Goal: Check status: Check status

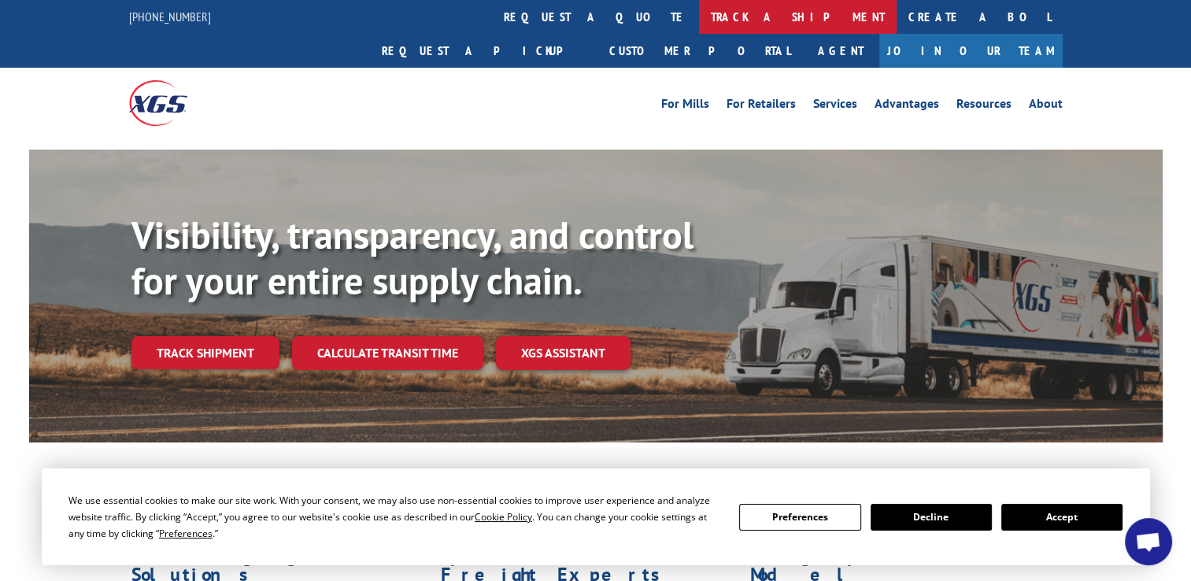
click at [699, 16] on link "track a shipment" at bounding box center [798, 17] width 198 height 34
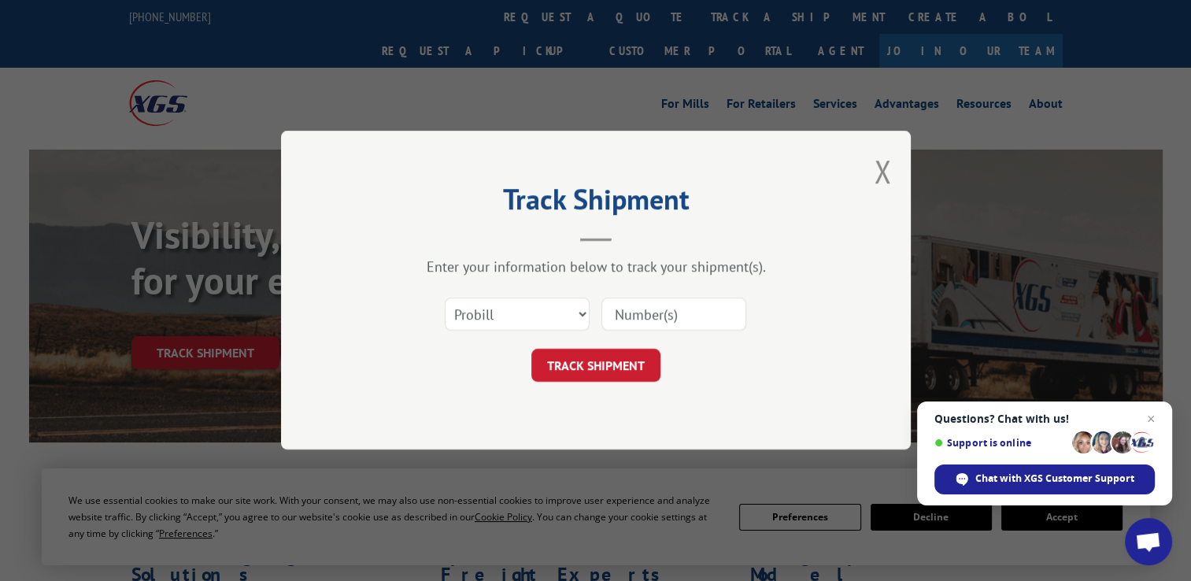
click at [634, 322] on input at bounding box center [673, 314] width 145 height 33
type input "17693102"
click at [610, 370] on button "TRACK SHIPMENT" at bounding box center [595, 365] width 129 height 33
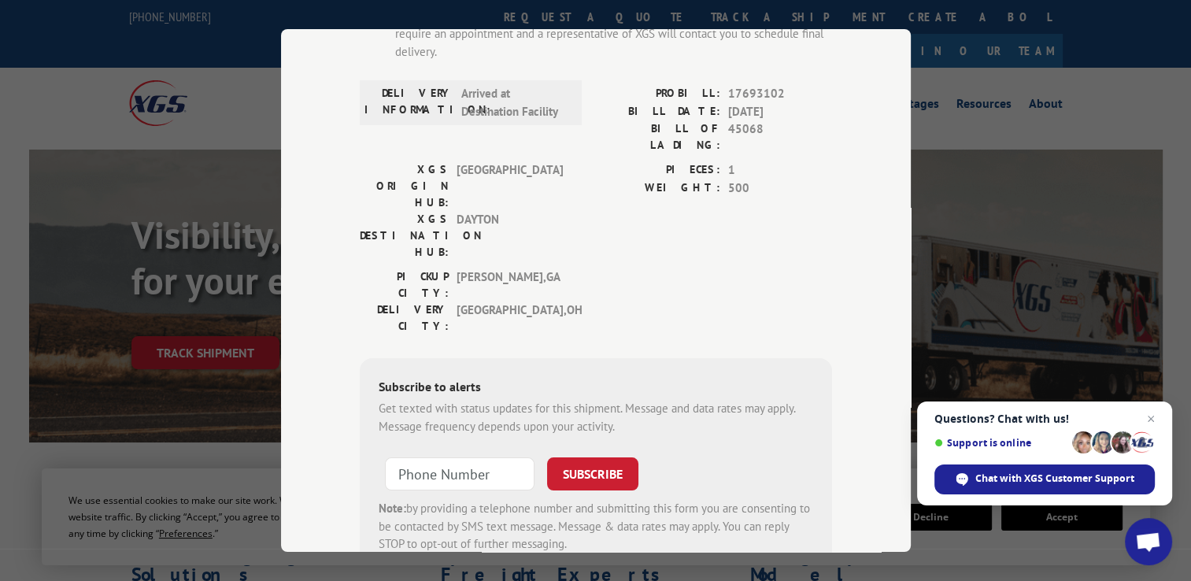
scroll to position [235, 0]
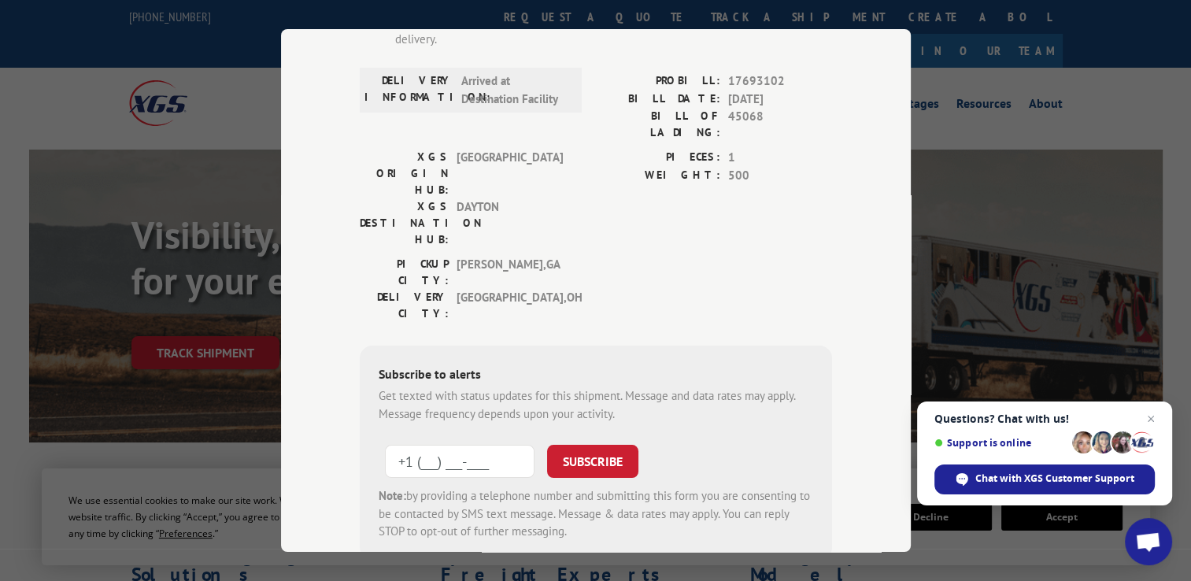
click at [427, 445] on input "+1 (___) ___-____" at bounding box center [460, 461] width 150 height 33
type input "[PHONE_NUMBER]"
click at [583, 445] on button "SUBSCRIBE" at bounding box center [592, 461] width 91 height 33
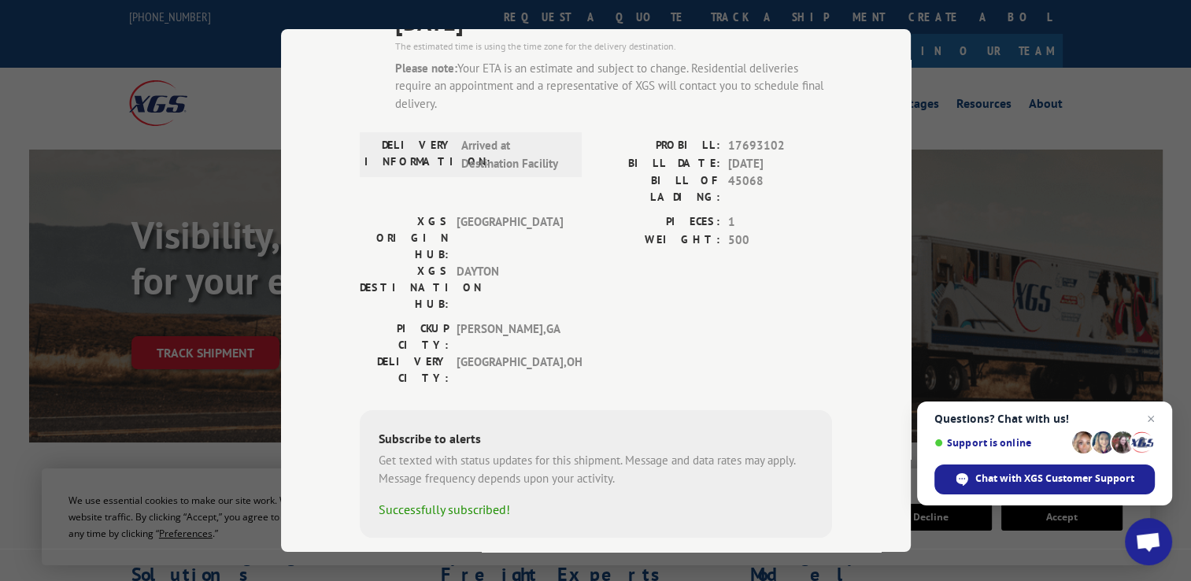
scroll to position [0, 0]
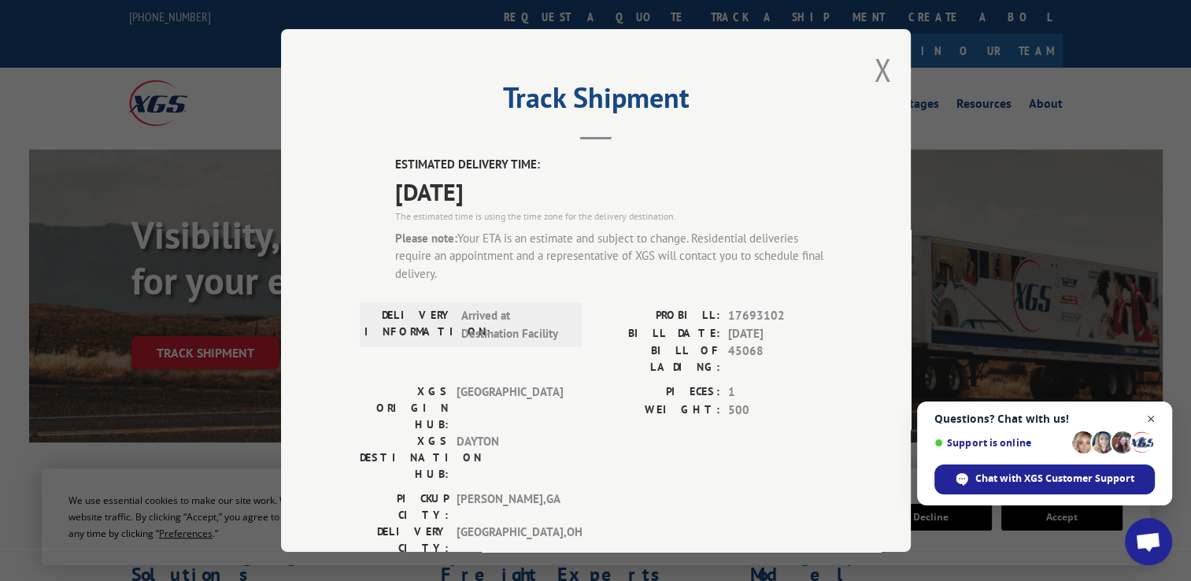
click at [1148, 421] on span "Close chat" at bounding box center [1151, 419] width 20 height 20
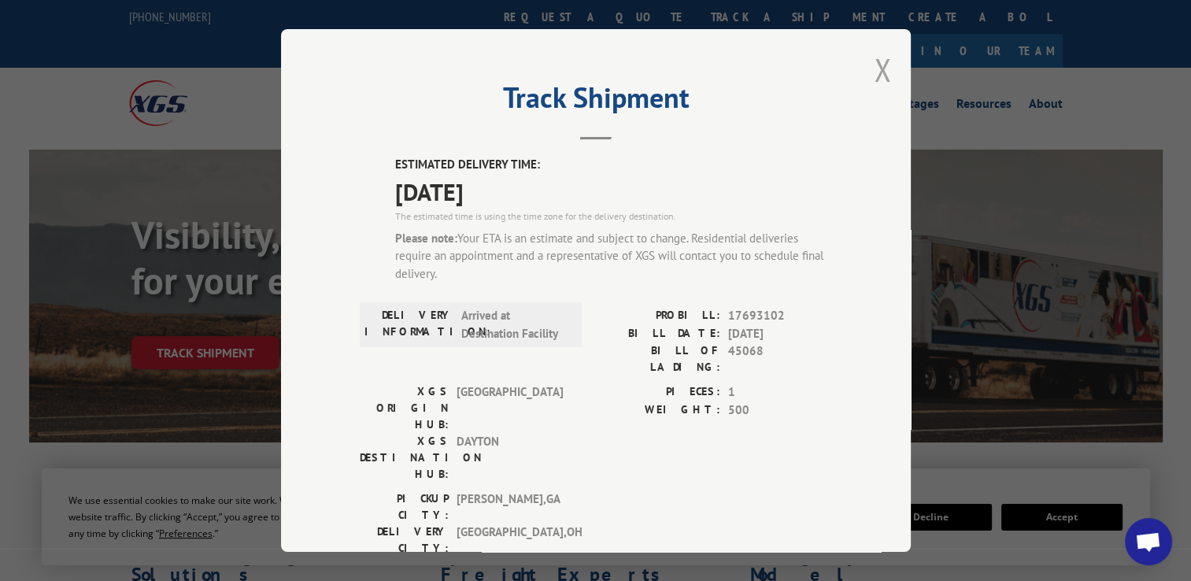
click at [878, 58] on button "Close modal" at bounding box center [882, 70] width 17 height 42
